Goal: Find specific page/section: Find specific page/section

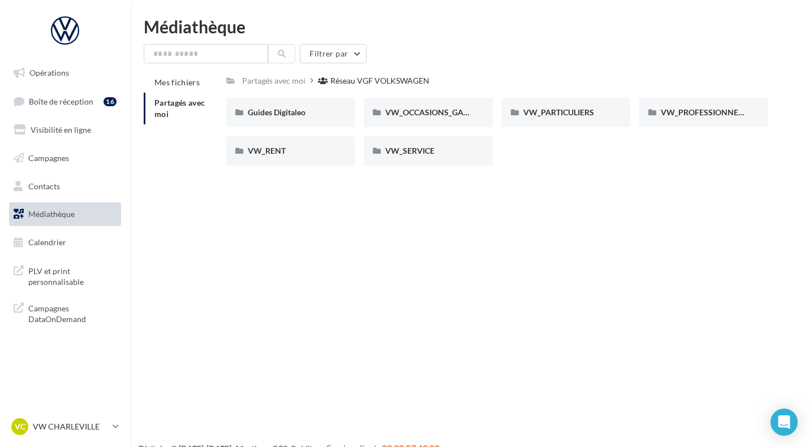
click at [569, 120] on div "VW_PARTICULIERS" at bounding box center [566, 112] width 128 height 29
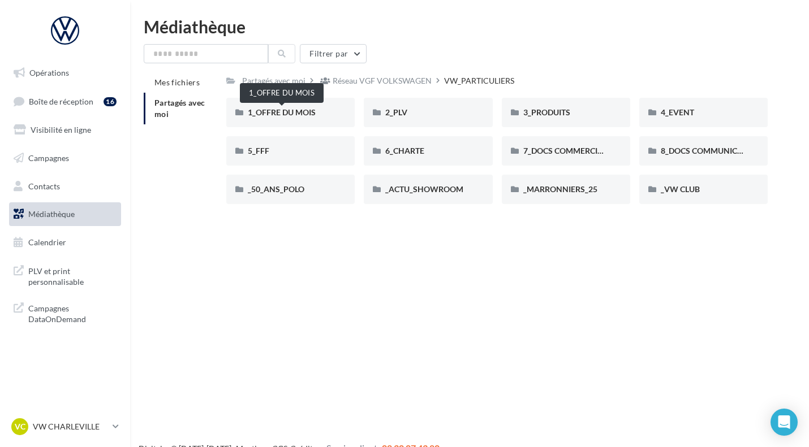
click at [303, 114] on span "1_OFFRE DU MOIS" at bounding box center [282, 112] width 68 height 10
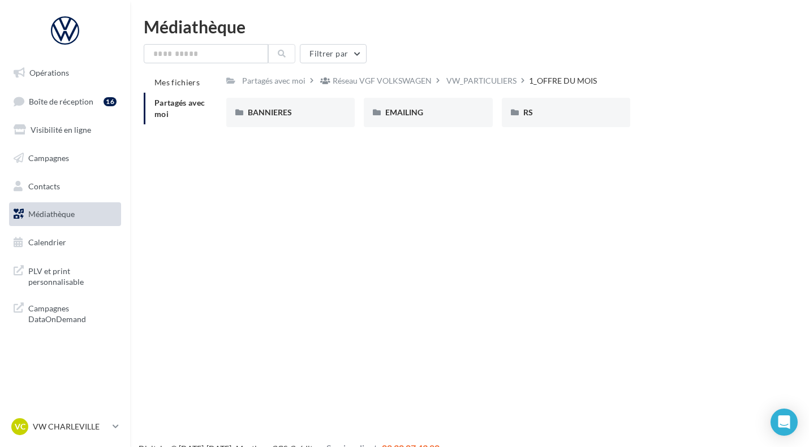
click at [584, 117] on div "RS" at bounding box center [565, 112] width 85 height 11
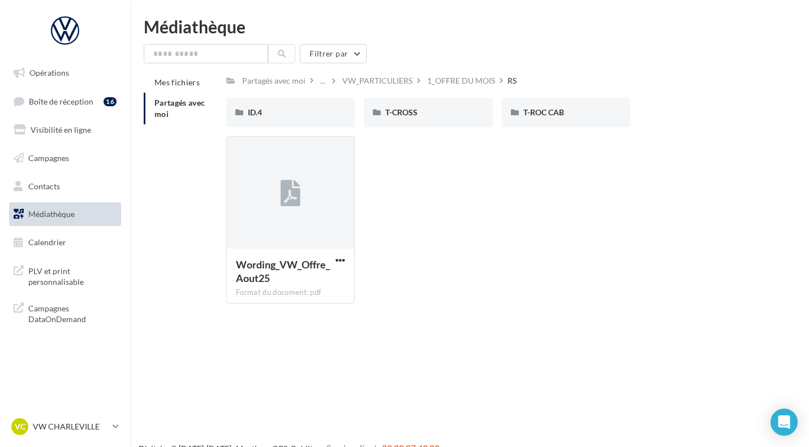
click at [467, 86] on div "1_OFFRE DU MOIS" at bounding box center [461, 80] width 68 height 11
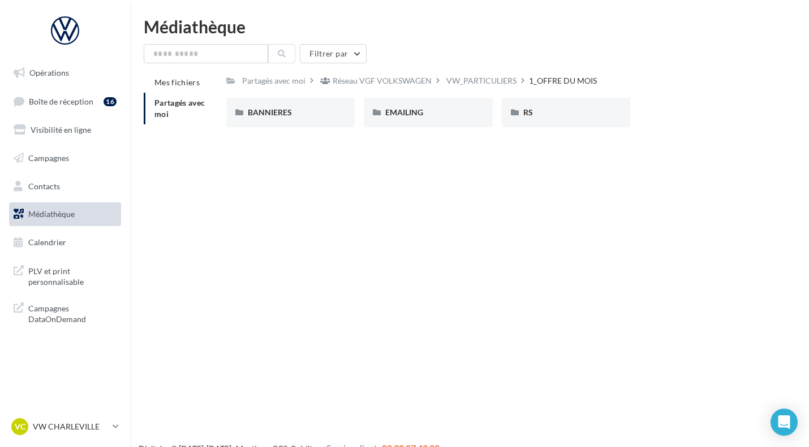
click at [563, 82] on div "1_OFFRE DU MOIS" at bounding box center [563, 80] width 68 height 11
click at [543, 103] on div "RS" at bounding box center [566, 112] width 128 height 29
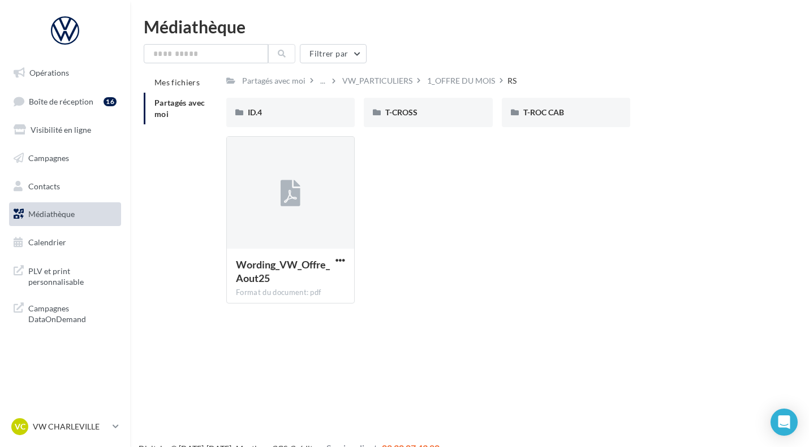
click at [296, 122] on div "ID.4" at bounding box center [290, 112] width 128 height 29
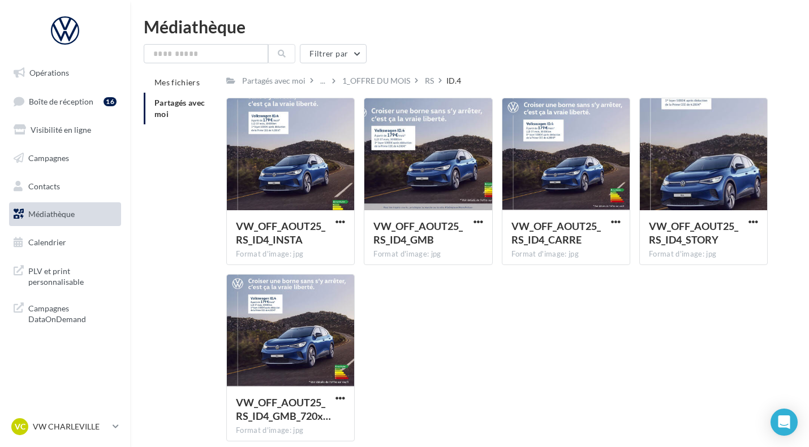
click at [312, 182] on div at bounding box center [290, 154] width 127 height 113
click at [431, 85] on div "RS" at bounding box center [429, 80] width 9 height 11
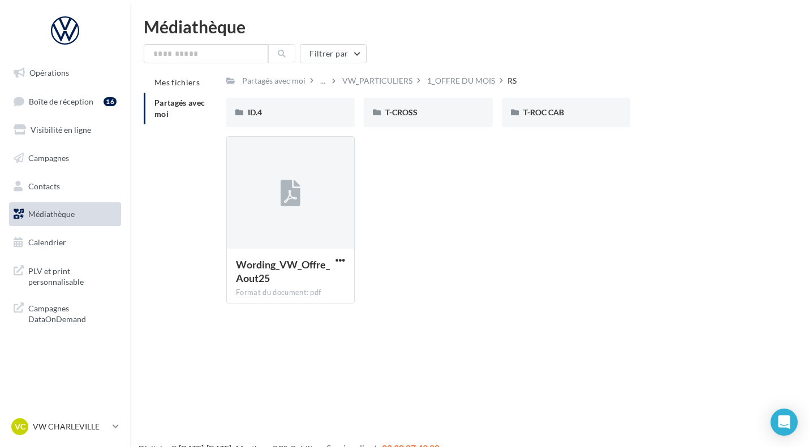
click at [276, 115] on div "ID.4" at bounding box center [290, 112] width 85 height 11
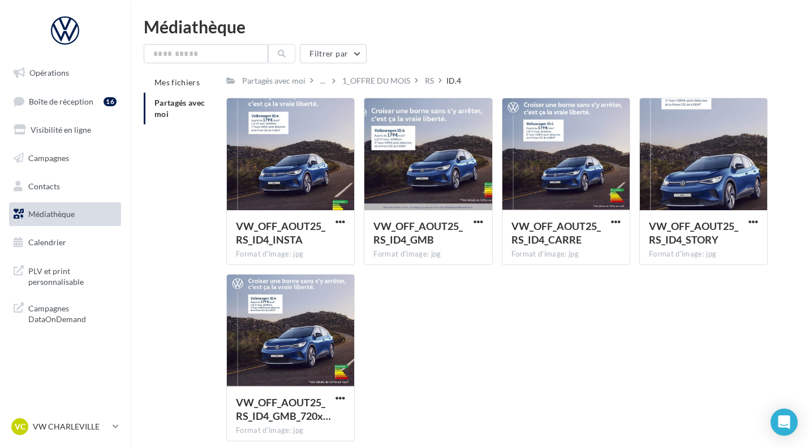
click at [429, 80] on div "RS" at bounding box center [429, 80] width 9 height 11
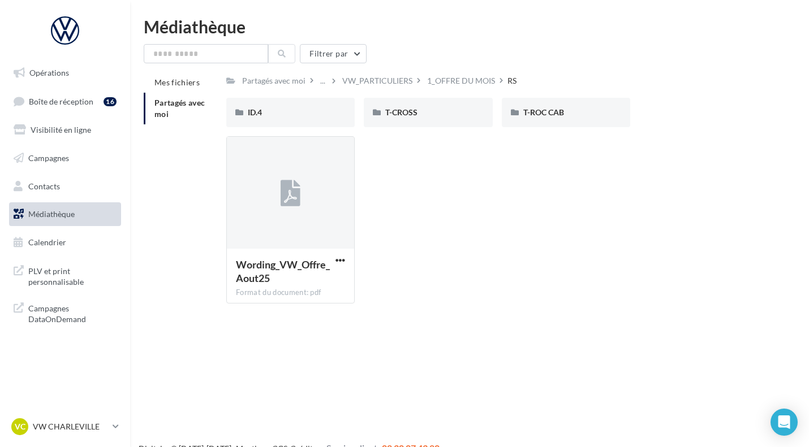
click at [459, 87] on div "1_OFFRE DU MOIS" at bounding box center [461, 80] width 72 height 16
